Goal: Find specific page/section: Find specific page/section

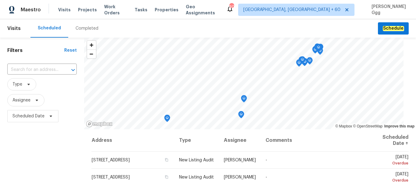
click at [81, 24] on div "Completed" at bounding box center [86, 28] width 37 height 18
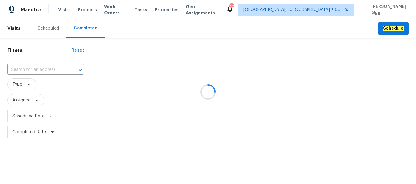
click at [28, 66] on div at bounding box center [208, 92] width 416 height 184
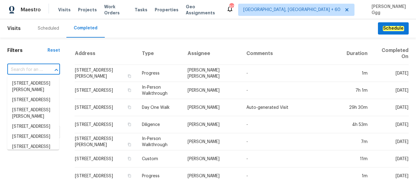
click at [27, 71] on input "text" at bounding box center [25, 69] width 36 height 9
paste input "[STREET_ADDRESS]"
type input "[STREET_ADDRESS]"
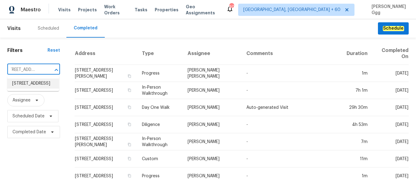
click at [32, 88] on li "[STREET_ADDRESS]" at bounding box center [33, 83] width 52 height 10
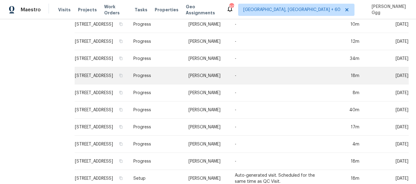
scroll to position [674, 0]
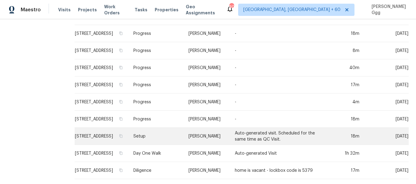
click at [161, 127] on td "Setup" at bounding box center [156, 135] width 55 height 17
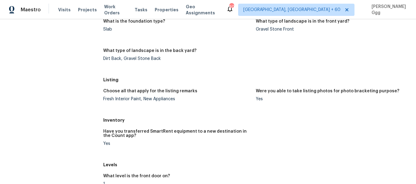
scroll to position [734, 0]
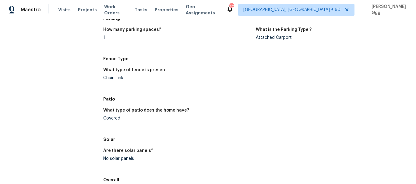
click at [69, 9] on div "Visits Projects Work Orders Tasks Properties Geo Assignments" at bounding box center [142, 10] width 168 height 12
click at [66, 8] on span "Visits" at bounding box center [64, 10] width 12 height 6
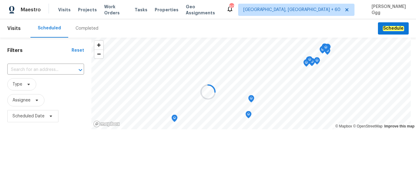
click at [87, 30] on div at bounding box center [208, 92] width 416 height 184
click at [84, 28] on div at bounding box center [208, 92] width 416 height 184
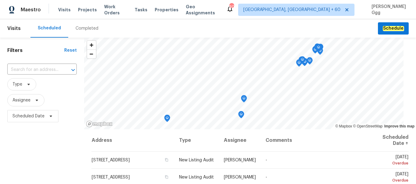
click at [84, 28] on div "Completed" at bounding box center [87, 28] width 23 height 6
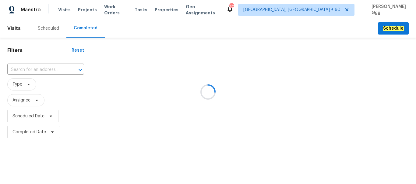
click at [20, 67] on div at bounding box center [208, 92] width 416 height 184
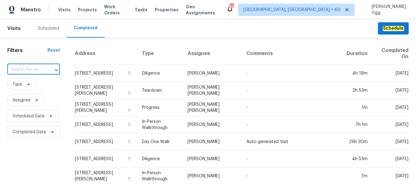
paste input "[STREET_ADDRESS]"
type input "[STREET_ADDRESS]"
click at [32, 84] on li "[STREET_ADDRESS]" at bounding box center [33, 83] width 52 height 10
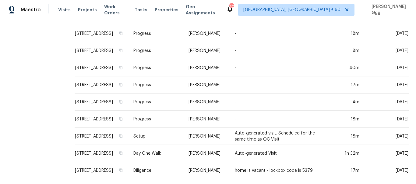
scroll to position [674, 0]
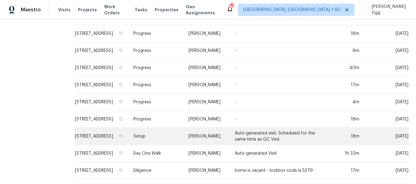
click at [164, 130] on td "Setup" at bounding box center [156, 135] width 55 height 17
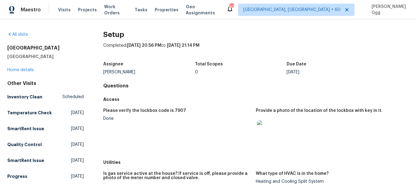
scroll to position [673, 0]
